Goal: Information Seeking & Learning: Learn about a topic

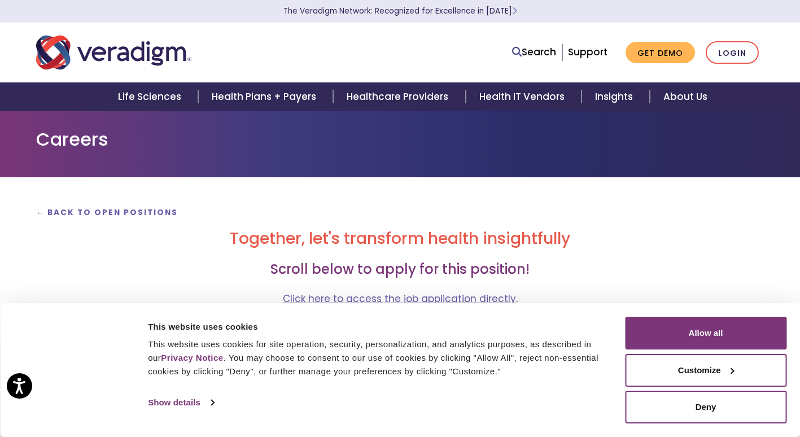
drag, startPoint x: 724, startPoint y: 371, endPoint x: 578, endPoint y: 402, distance: 149.6
click at [578, 402] on div "Consent Selection Necessary Preferences Statistics Marketing Show details" at bounding box center [385, 402] width 481 height 17
click at [692, 366] on button "Customize" at bounding box center [706, 370] width 162 height 33
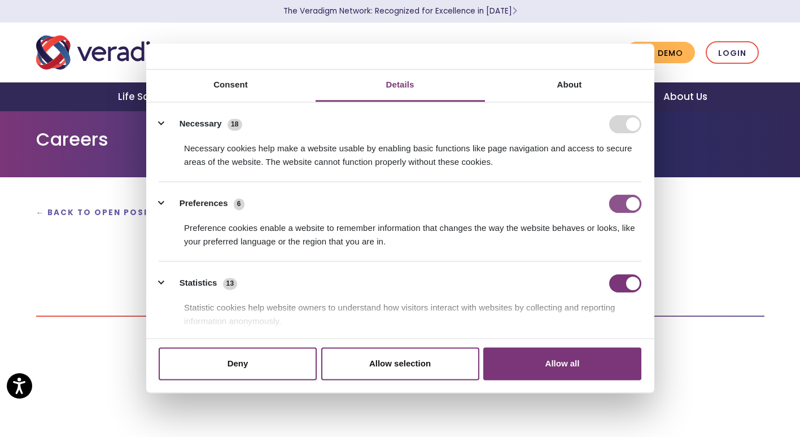
click at [615, 205] on input "Preferences" at bounding box center [625, 204] width 32 height 18
checkbox input "false"
click at [614, 286] on input "Statistics" at bounding box center [625, 284] width 32 height 18
checkbox input "false"
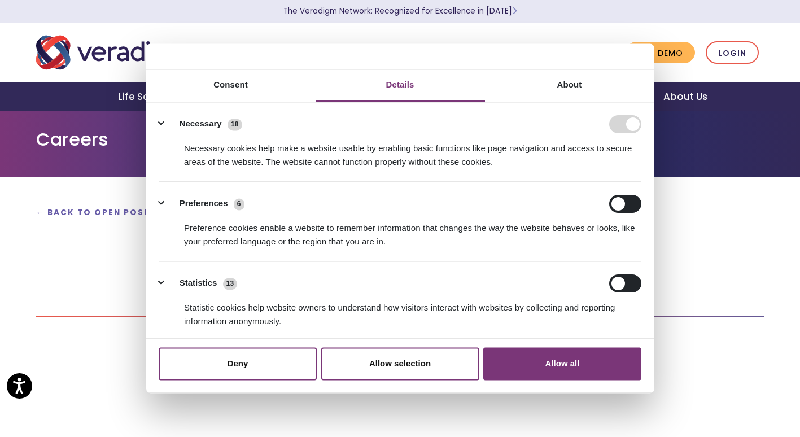
scroll to position [201, 0]
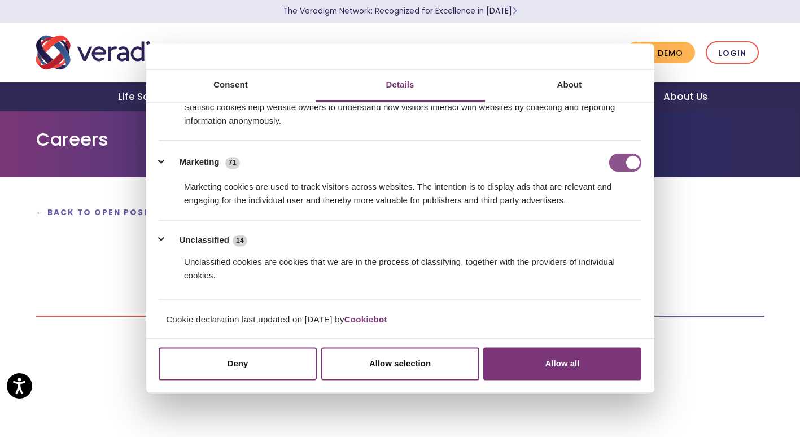
click at [614, 162] on input "Marketing" at bounding box center [625, 163] width 32 height 18
checkbox input "false"
click at [424, 359] on button "Allow selection" at bounding box center [400, 363] width 158 height 33
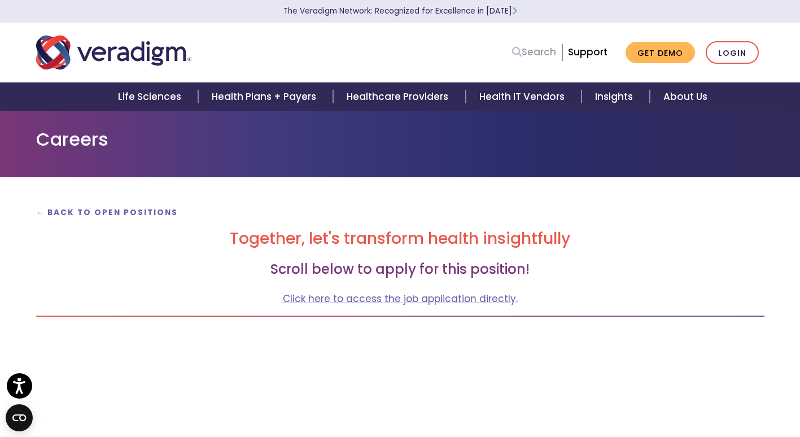
click at [548, 47] on link "Search" at bounding box center [534, 52] width 44 height 15
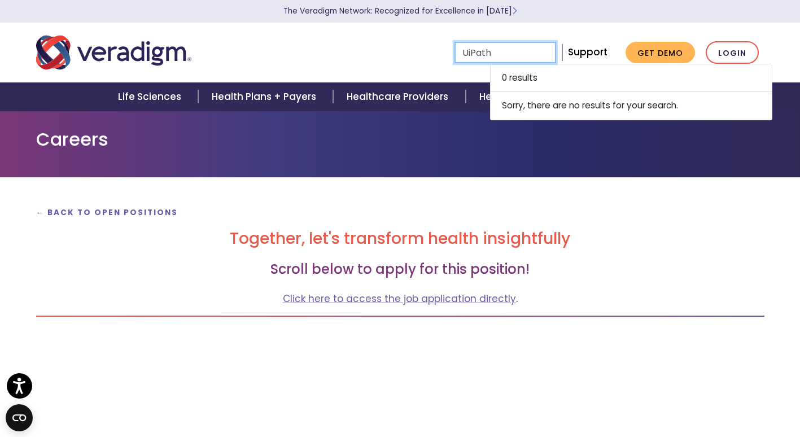
type input "UiPath"
